Goal: Book appointment/travel/reservation

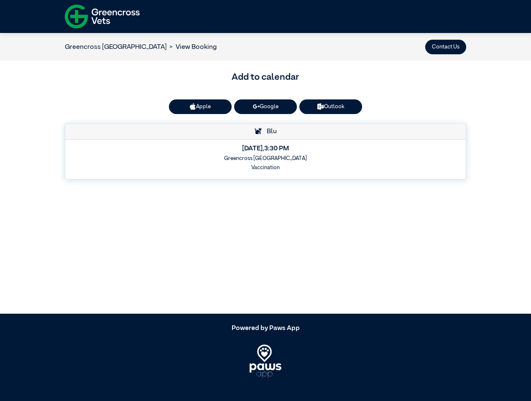
click at [446, 47] on button "Contact Us" at bounding box center [445, 47] width 41 height 15
click at [200, 107] on button "Apple" at bounding box center [200, 106] width 63 height 15
